Goal: Transaction & Acquisition: Purchase product/service

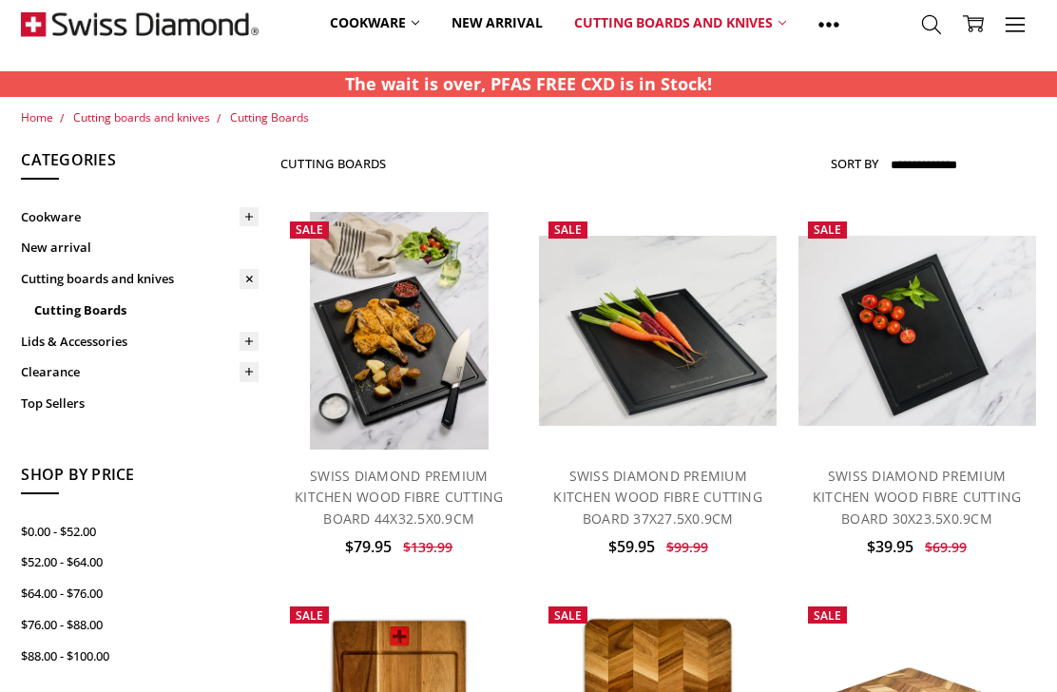
scroll to position [64, 0]
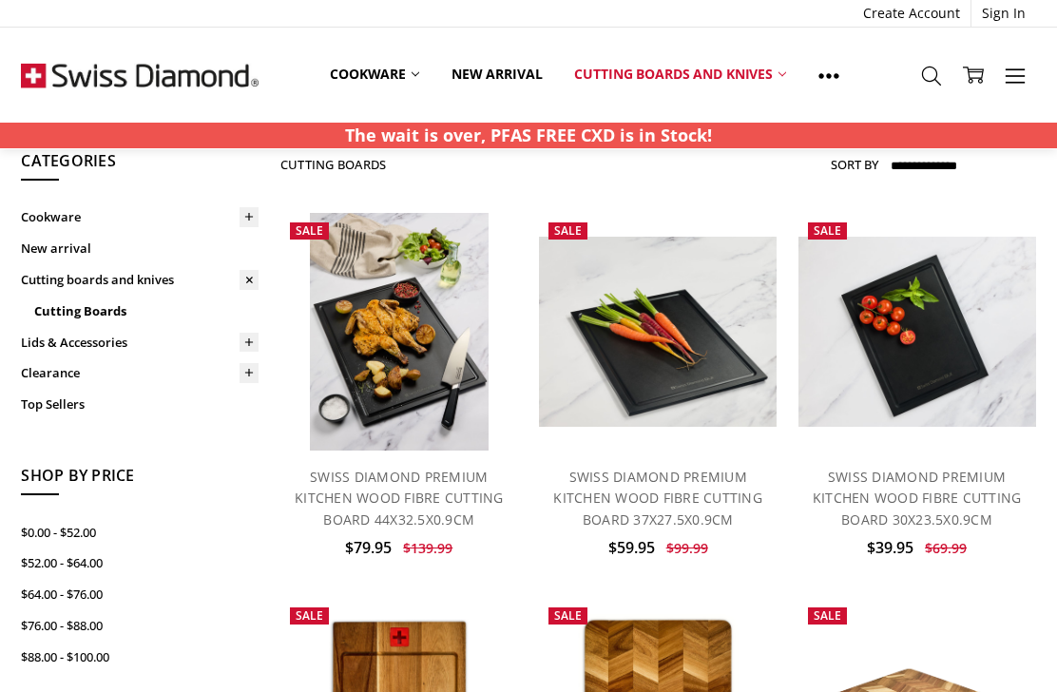
click at [589, 322] on img at bounding box center [658, 332] width 238 height 190
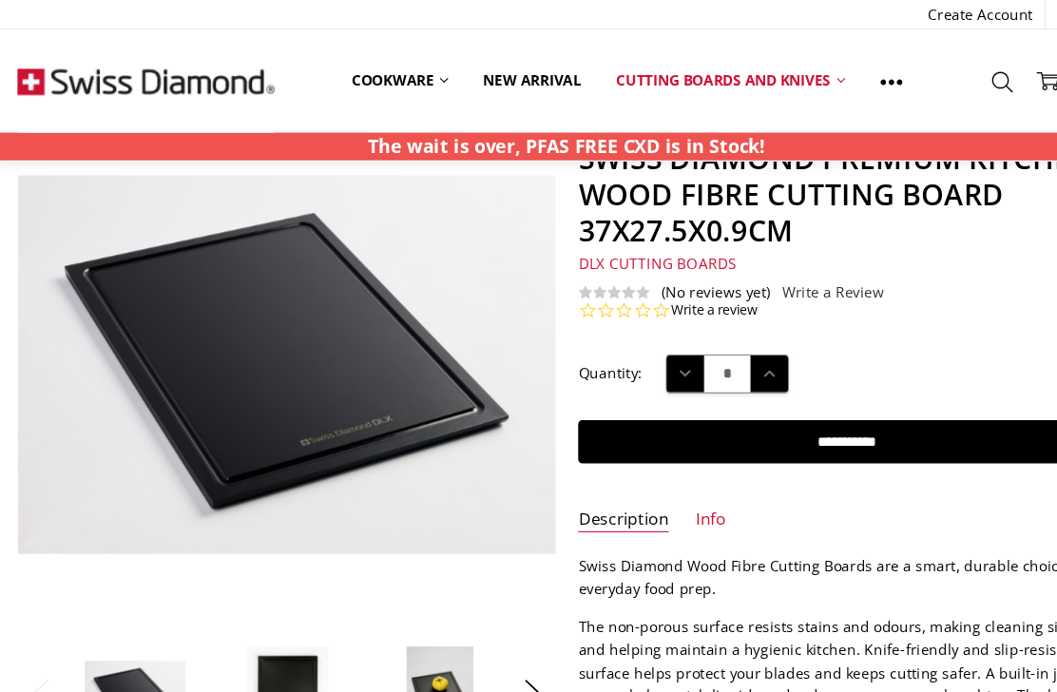
scroll to position [104, 0]
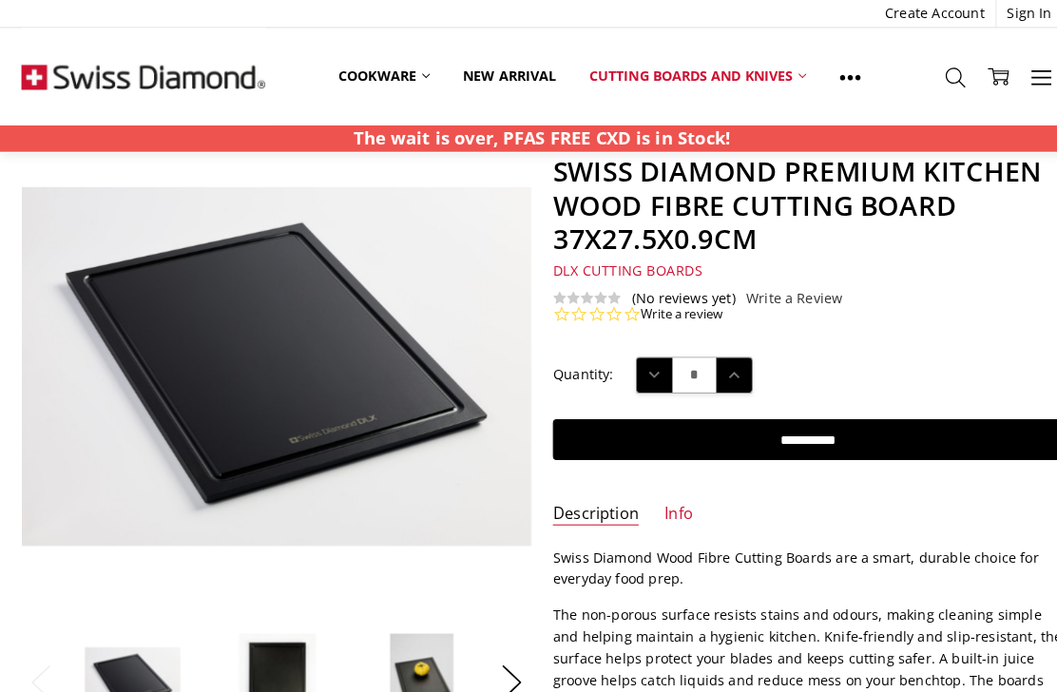
click at [76, 401] on img at bounding box center [629, 537] width 1216 height 857
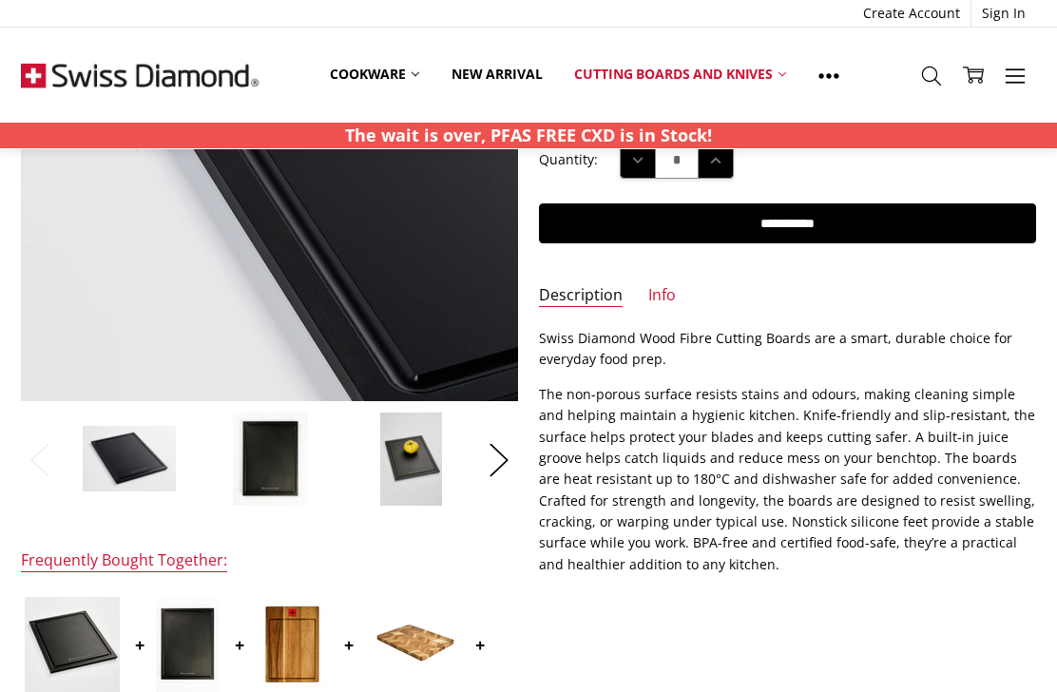
scroll to position [391, 0]
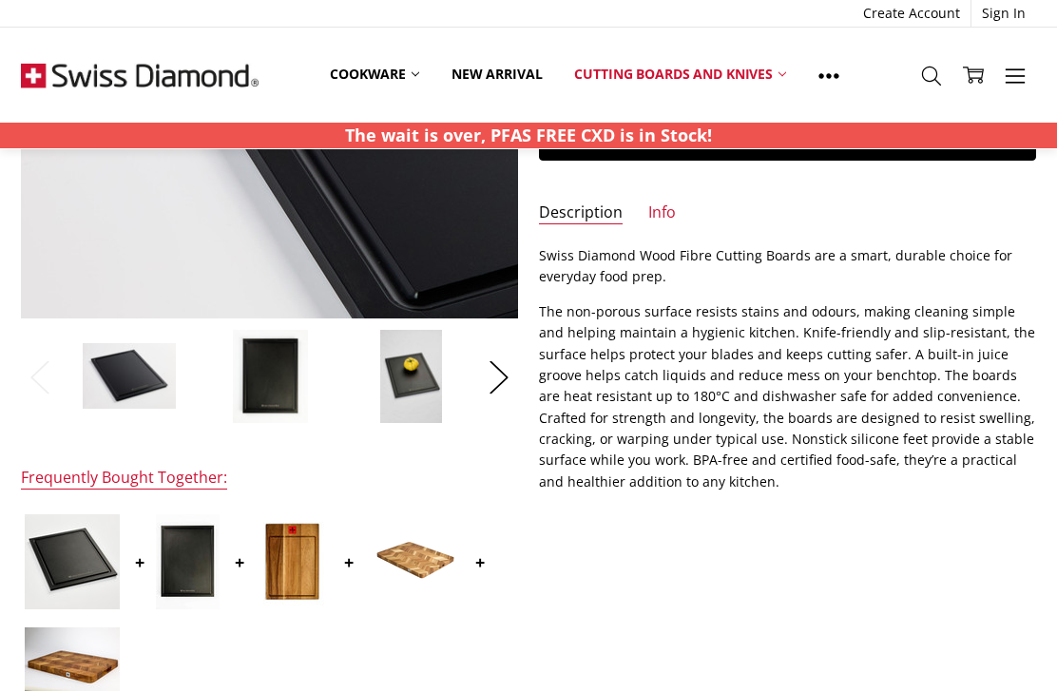
click at [513, 372] on button "Next" at bounding box center [499, 377] width 38 height 58
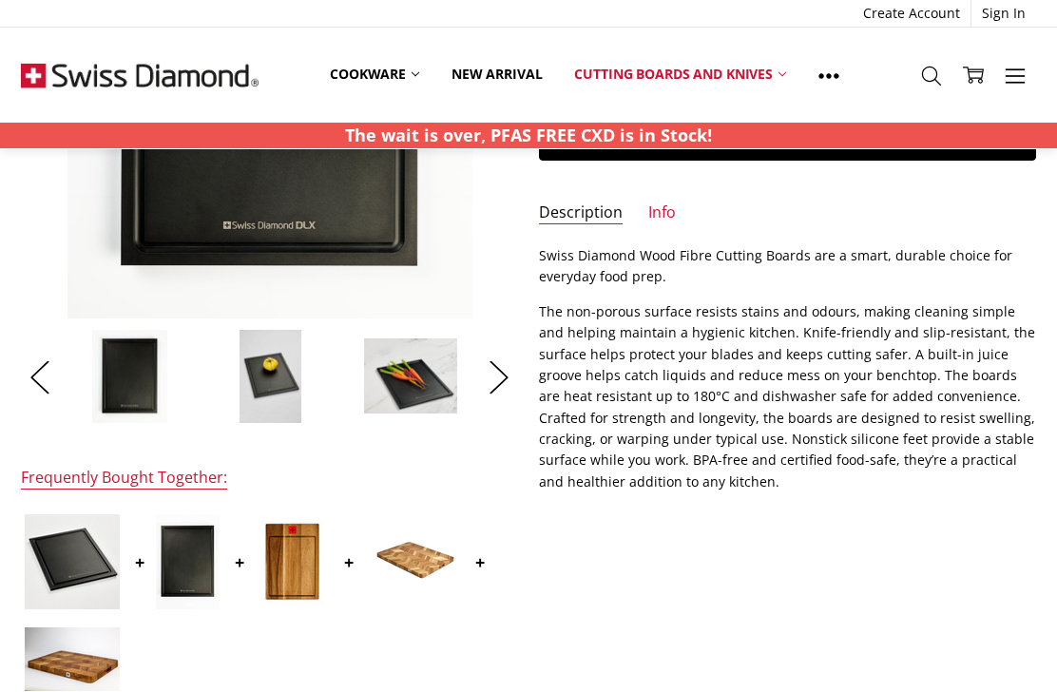
click at [487, 369] on button "Next" at bounding box center [499, 377] width 38 height 58
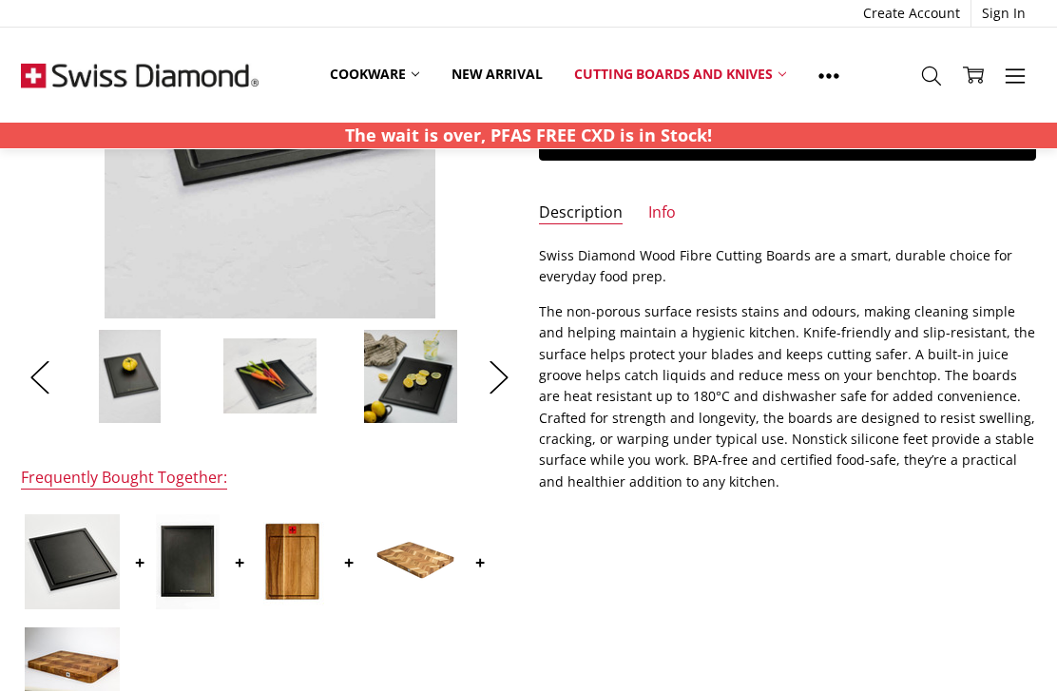
click at [491, 390] on button "Next" at bounding box center [499, 377] width 38 height 58
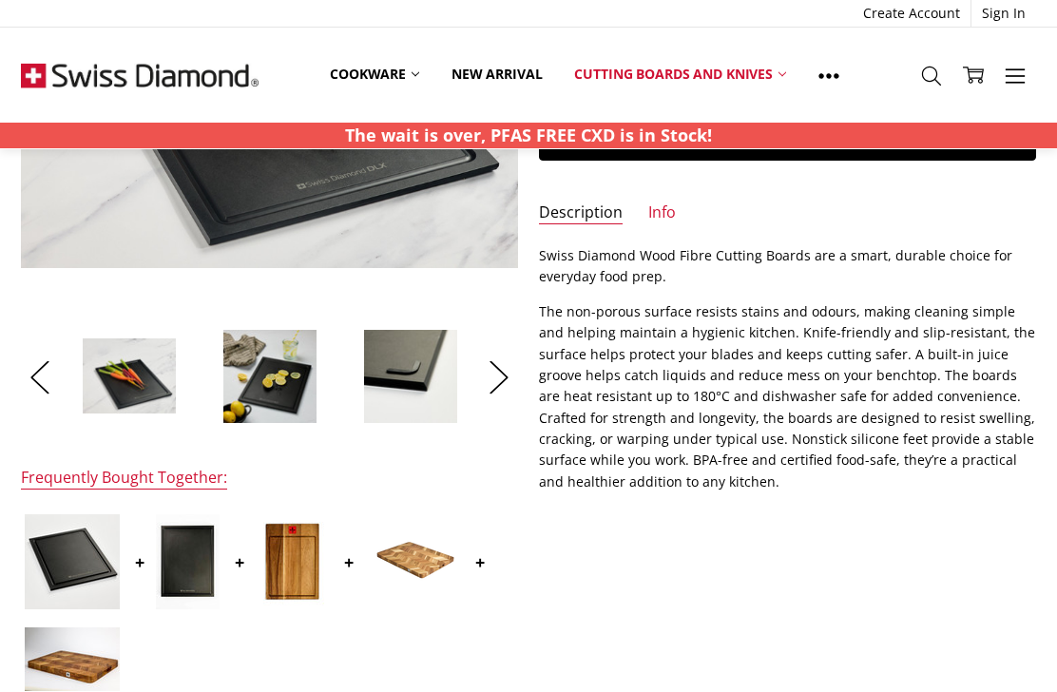
click at [380, 386] on img at bounding box center [410, 376] width 95 height 95
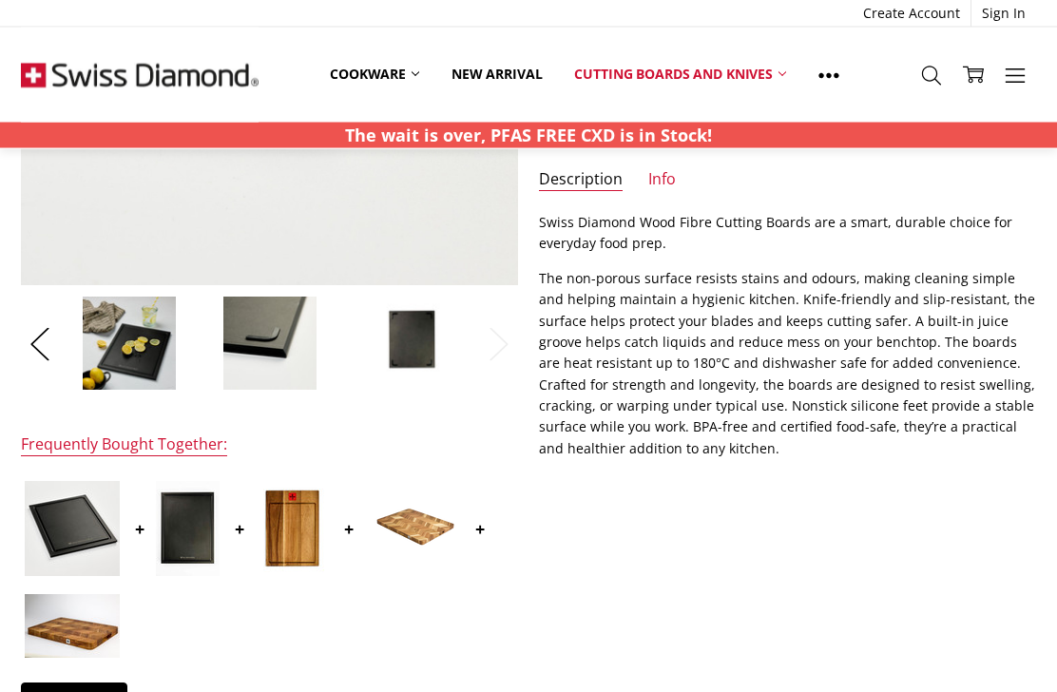
scroll to position [421, 0]
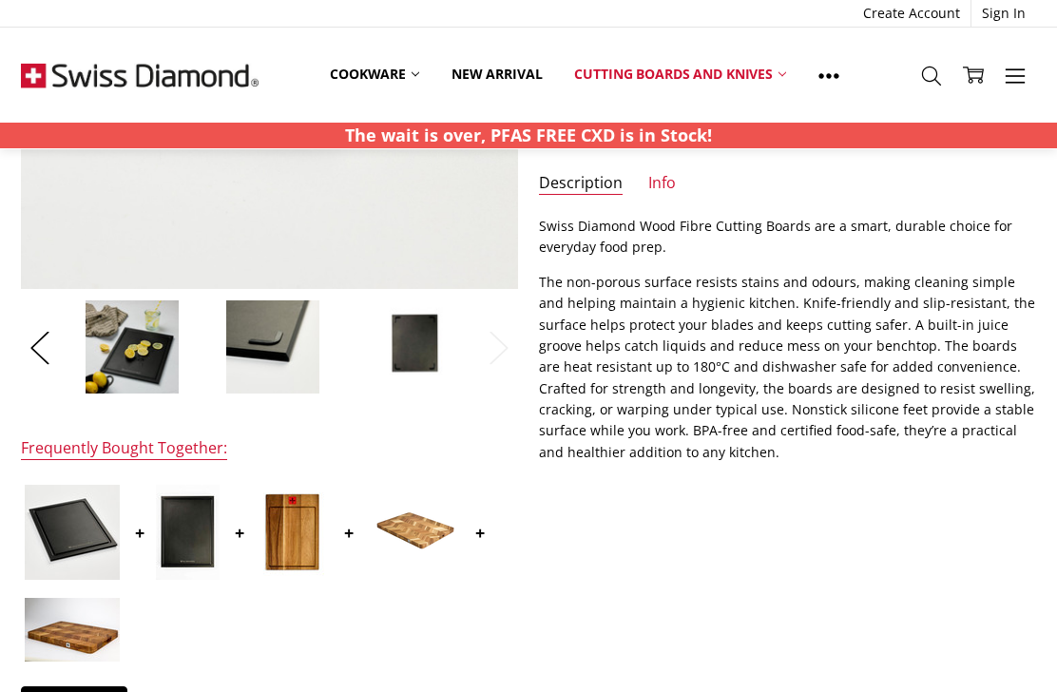
click at [256, 340] on img at bounding box center [272, 346] width 95 height 95
click at [266, 370] on img at bounding box center [269, 346] width 95 height 95
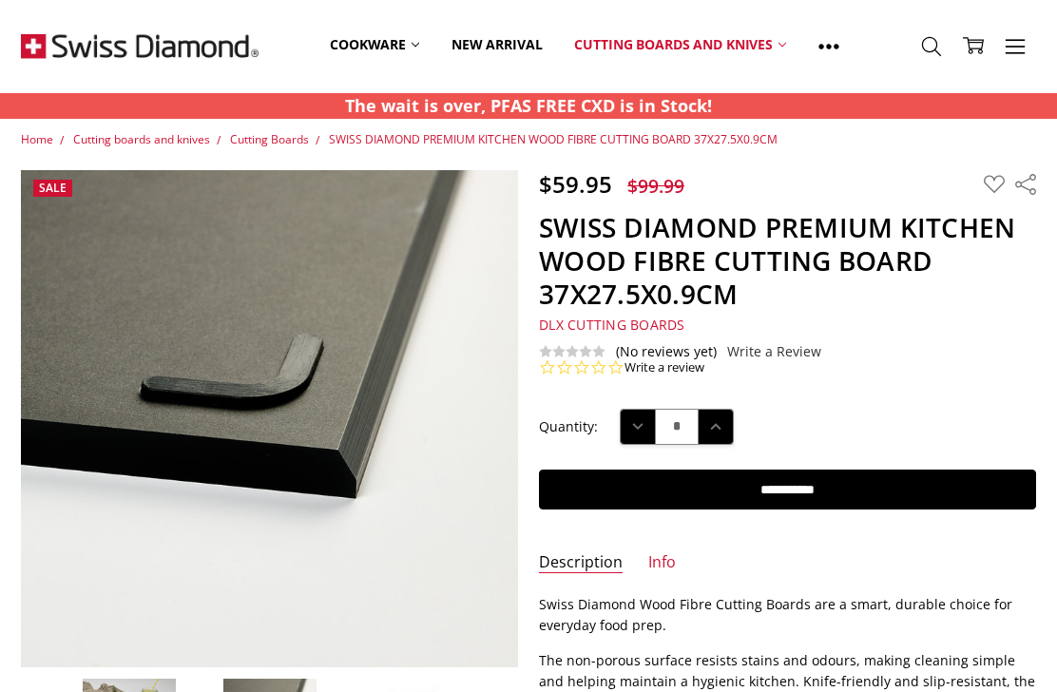
scroll to position [45, 0]
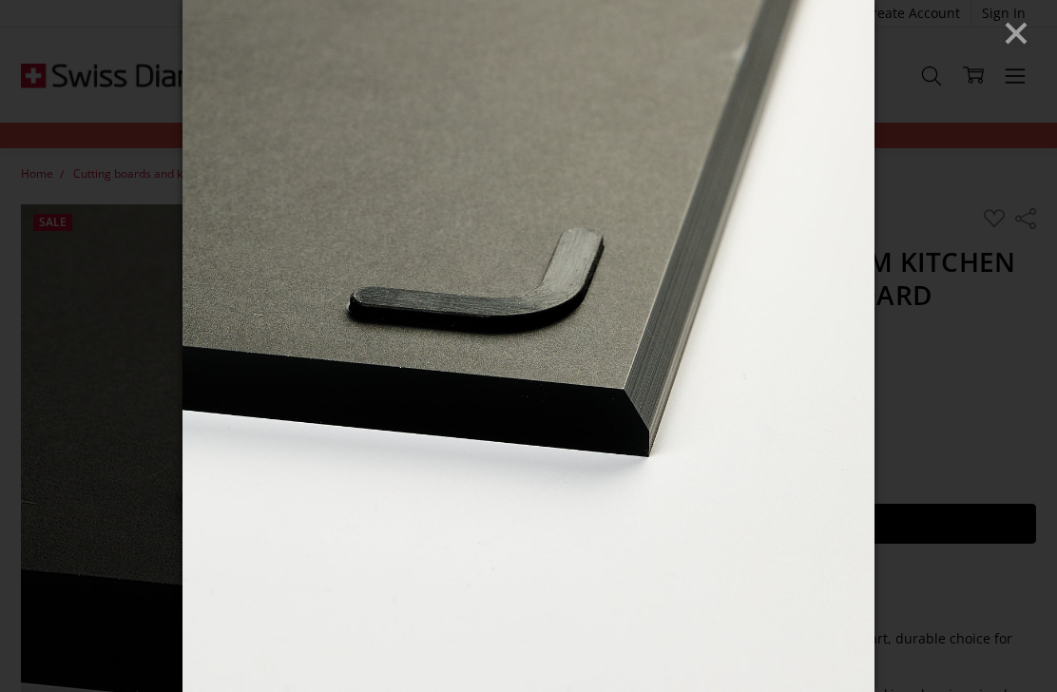
scroll to position [10, 0]
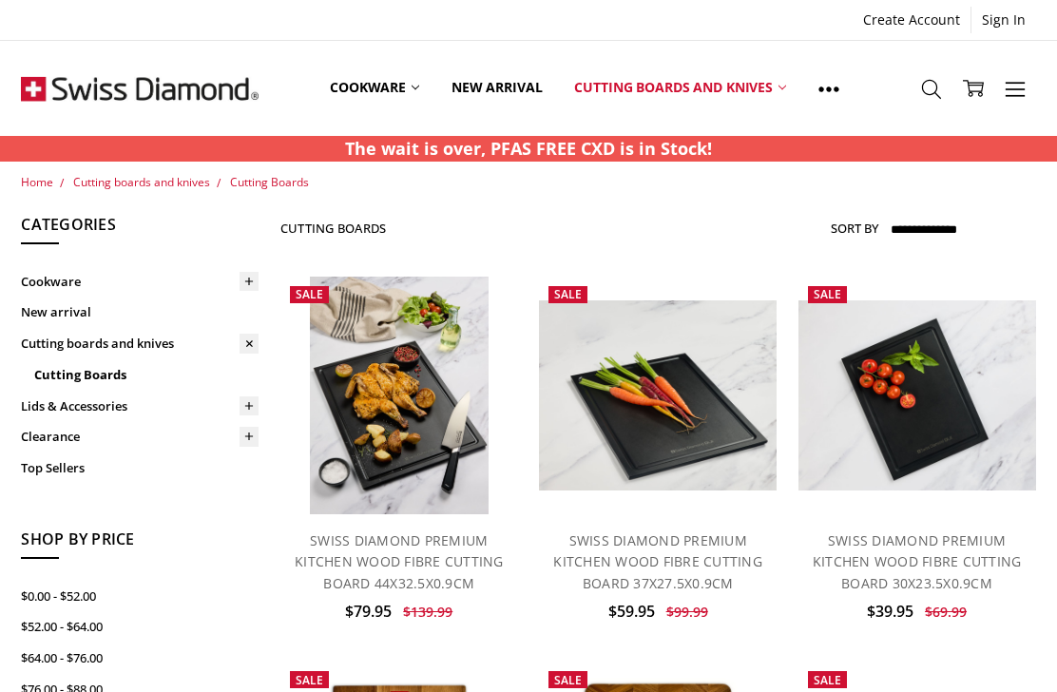
click at [391, 150] on p "The wait is over, PFAS FREE CXD is in Stock!" at bounding box center [528, 149] width 367 height 26
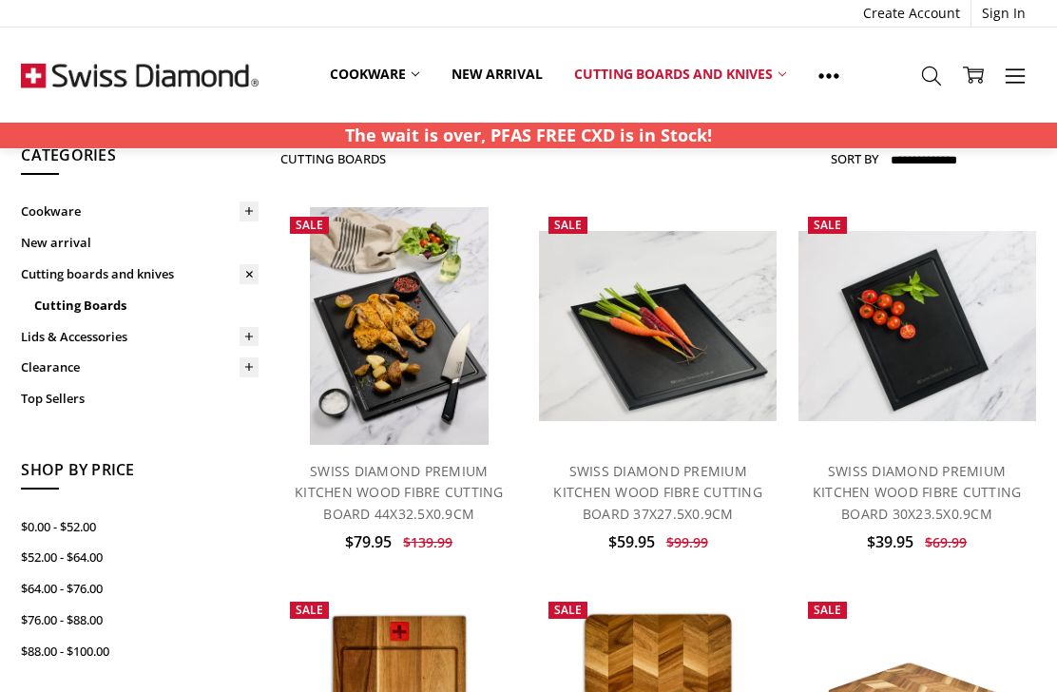
scroll to position [72, 0]
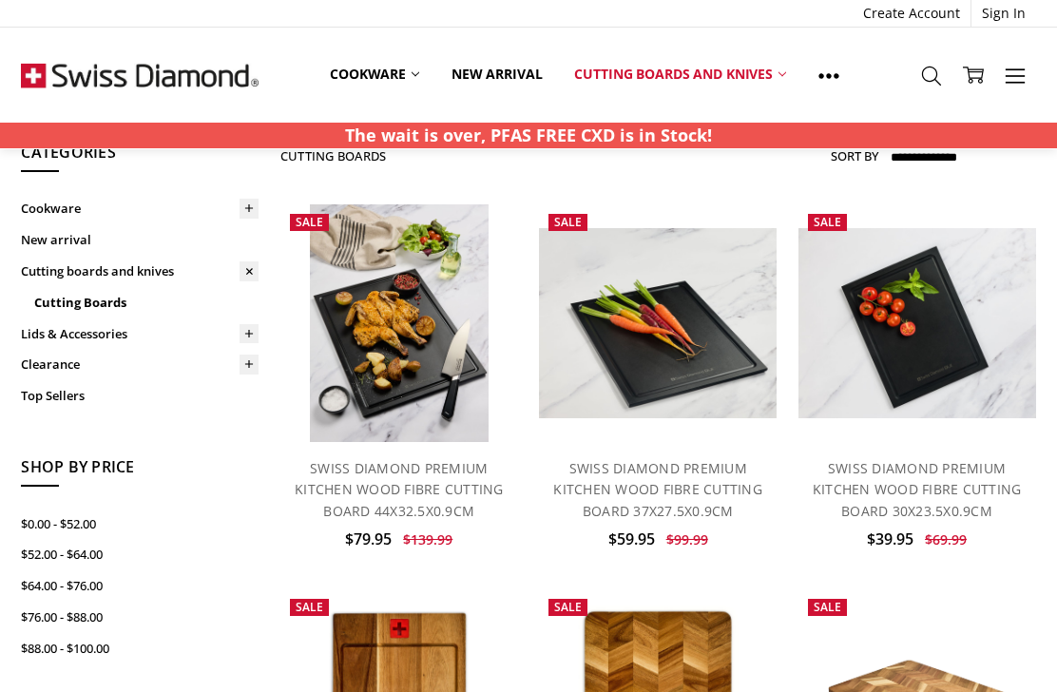
click at [42, 245] on link "New arrival" at bounding box center [140, 239] width 238 height 31
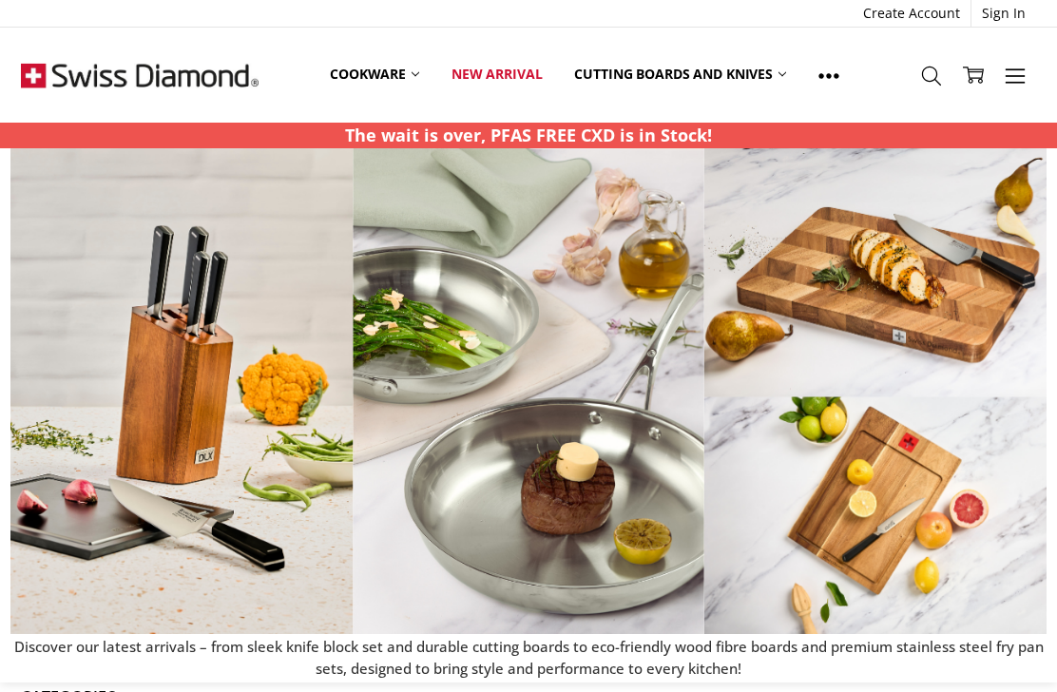
scroll to position [61, 0]
